Goal: Information Seeking & Learning: Learn about a topic

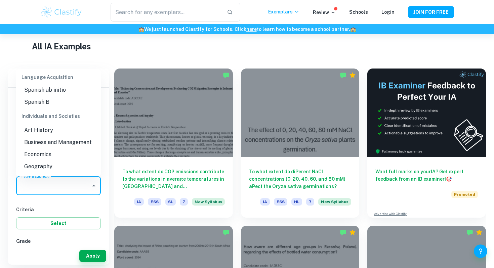
scroll to position [594, 0]
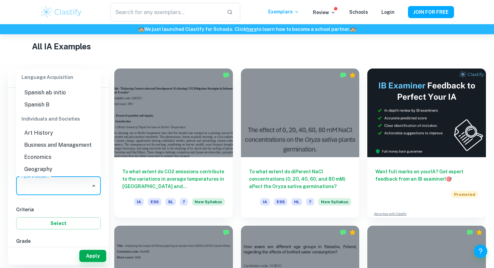
click at [51, 151] on li "Economics" at bounding box center [58, 157] width 85 height 12
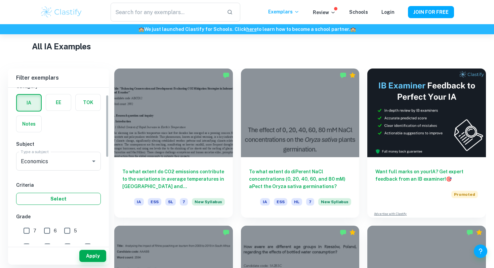
scroll to position [30, 0]
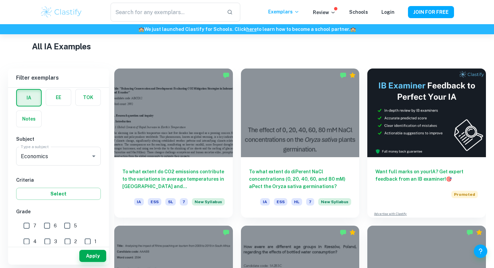
click at [30, 230] on input "7" at bounding box center [26, 225] width 13 height 13
checkbox input "true"
click at [97, 261] on button "Apply" at bounding box center [92, 256] width 27 height 12
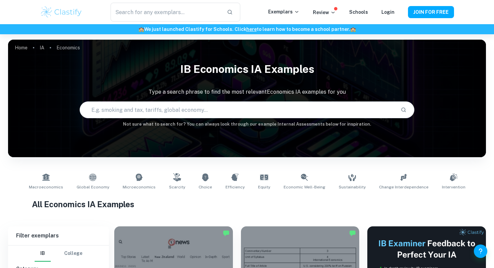
click at [178, 109] on input "text" at bounding box center [237, 109] width 315 height 19
type input "G"
type input "Macro government deficit"
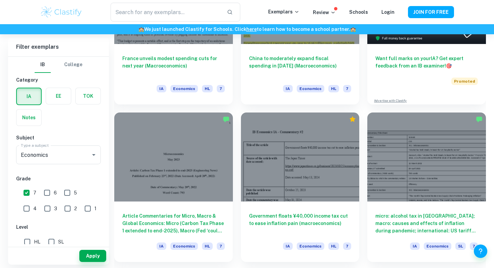
scroll to position [273, 0]
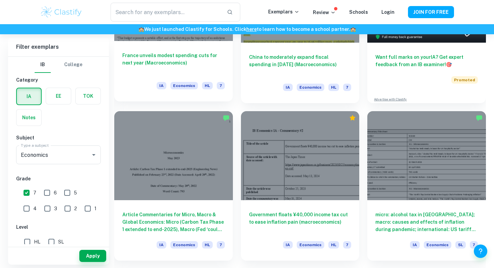
click at [190, 60] on h6 "France unveils modest spending cuts for next year (Macroeconomics)" at bounding box center [173, 63] width 103 height 22
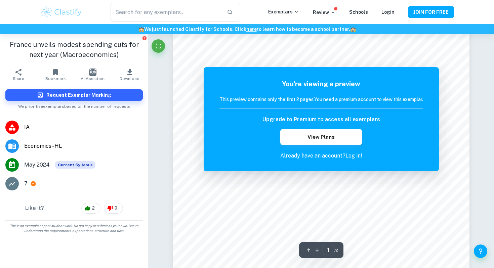
scroll to position [29, 0]
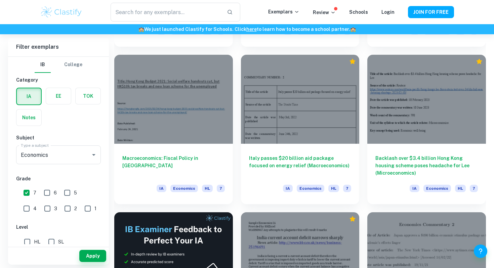
scroll to position [960, 0]
